Goal: Check status

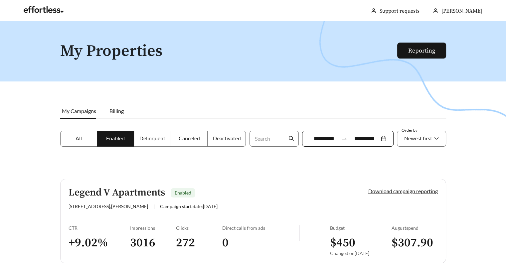
click at [77, 111] on span "My Campaigns" at bounding box center [79, 111] width 34 height 6
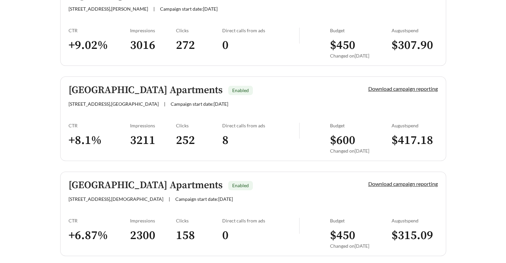
scroll to position [225, 0]
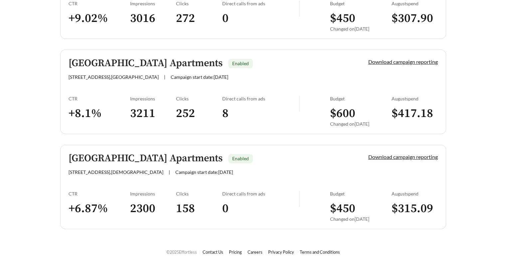
click at [193, 110] on h3 "252" at bounding box center [199, 113] width 46 height 15
